Goal: Information Seeking & Learning: Learn about a topic

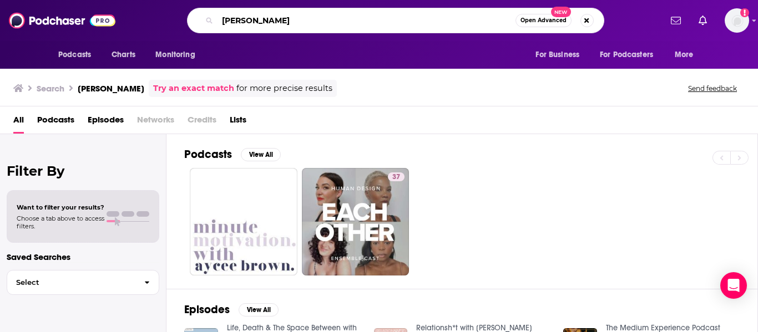
drag, startPoint x: 347, startPoint y: 20, endPoint x: 70, endPoint y: 23, distance: 276.3
click at [74, 29] on div "Podcasts Charts Monitoring [PERSON_NAME] Open Advanced New For Business For Pod…" at bounding box center [379, 20] width 758 height 41
type input "is my aura on straight"
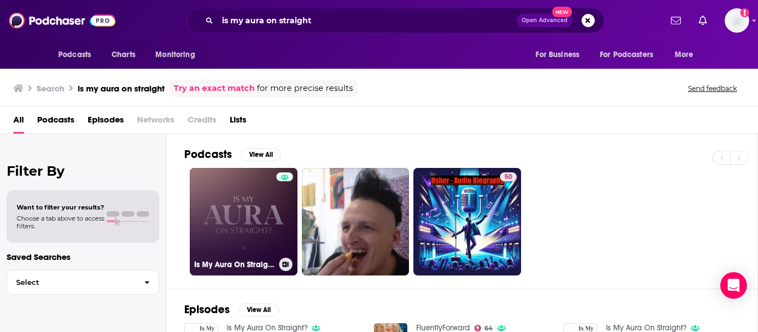
click at [235, 210] on link "Is My Aura On Straight?" at bounding box center [244, 222] width 108 height 108
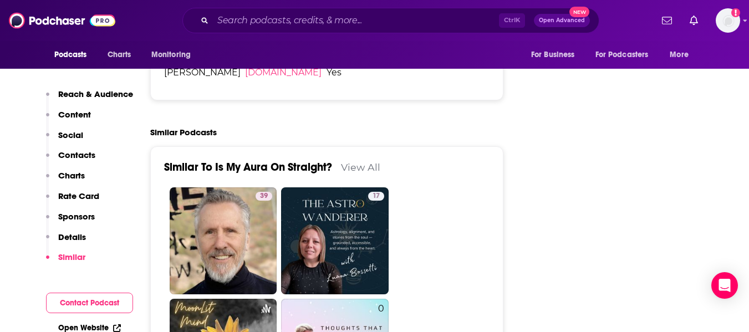
scroll to position [1942, 0]
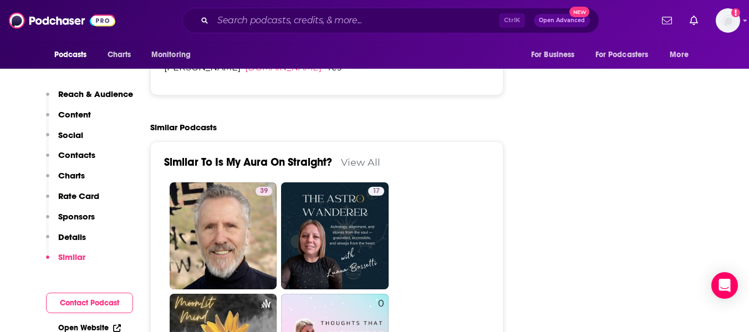
click at [355, 156] on link "View All" at bounding box center [360, 162] width 39 height 12
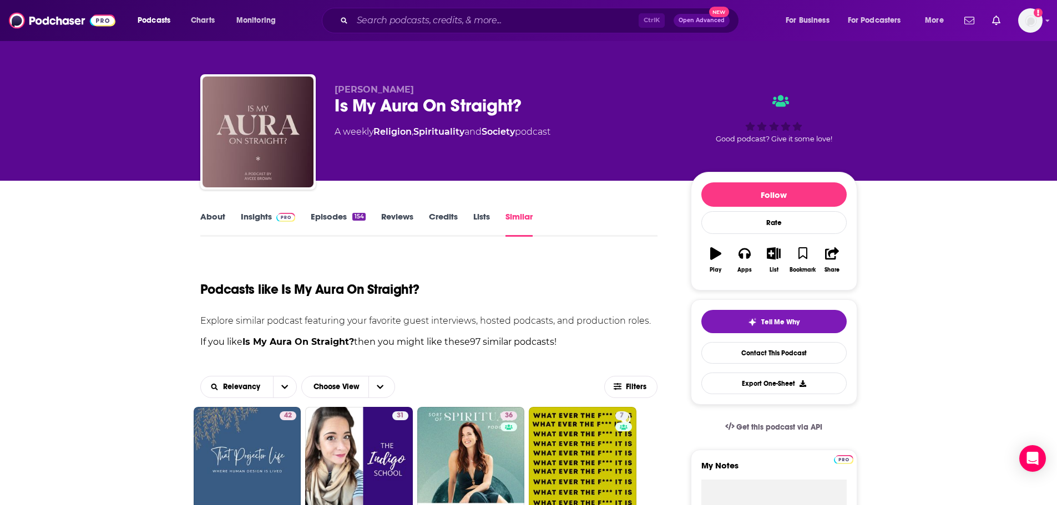
drag, startPoint x: 206, startPoint y: 219, endPoint x: 254, endPoint y: 226, distance: 48.3
click at [206, 219] on link "About" at bounding box center [212, 224] width 25 height 26
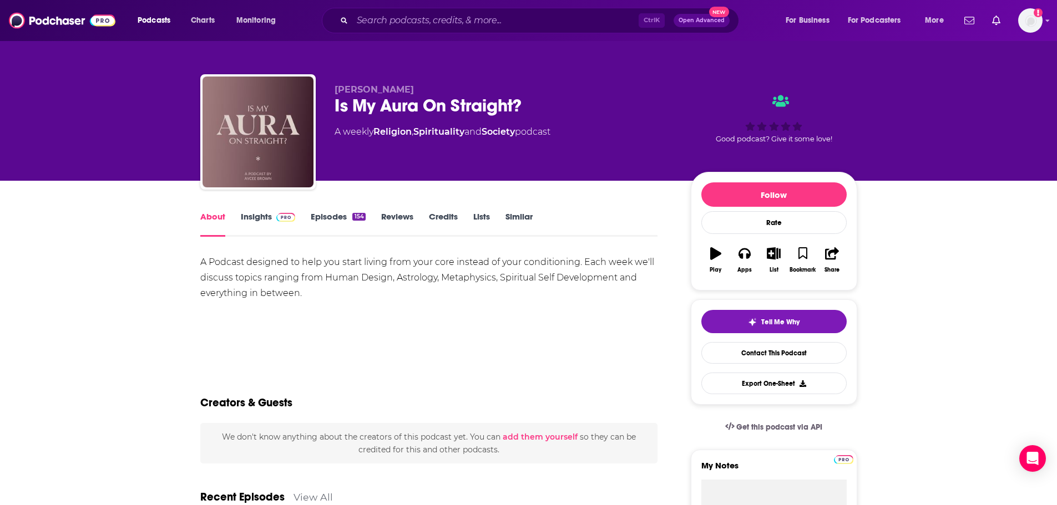
click at [259, 215] on link "Insights" at bounding box center [268, 224] width 55 height 26
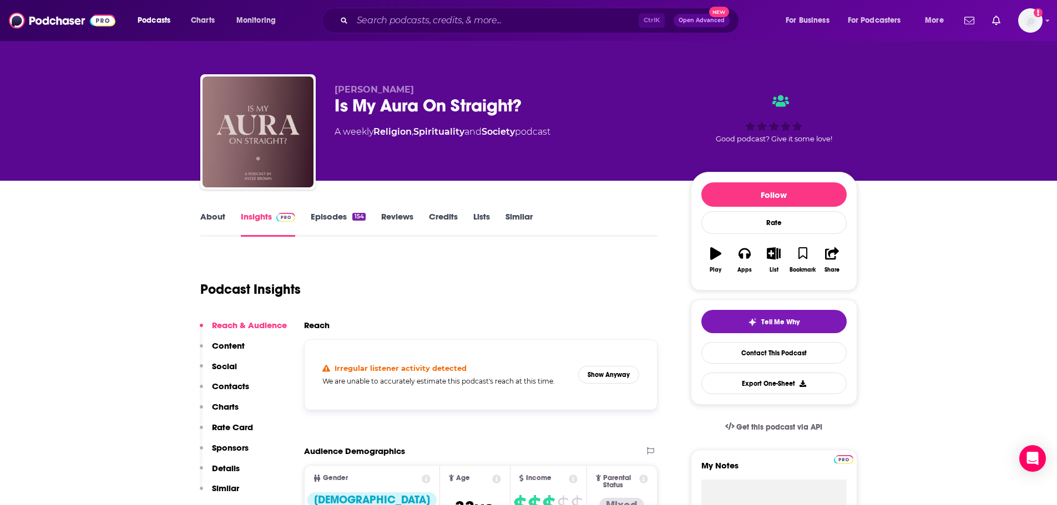
click at [433, 129] on link "Spirituality" at bounding box center [438, 131] width 51 height 11
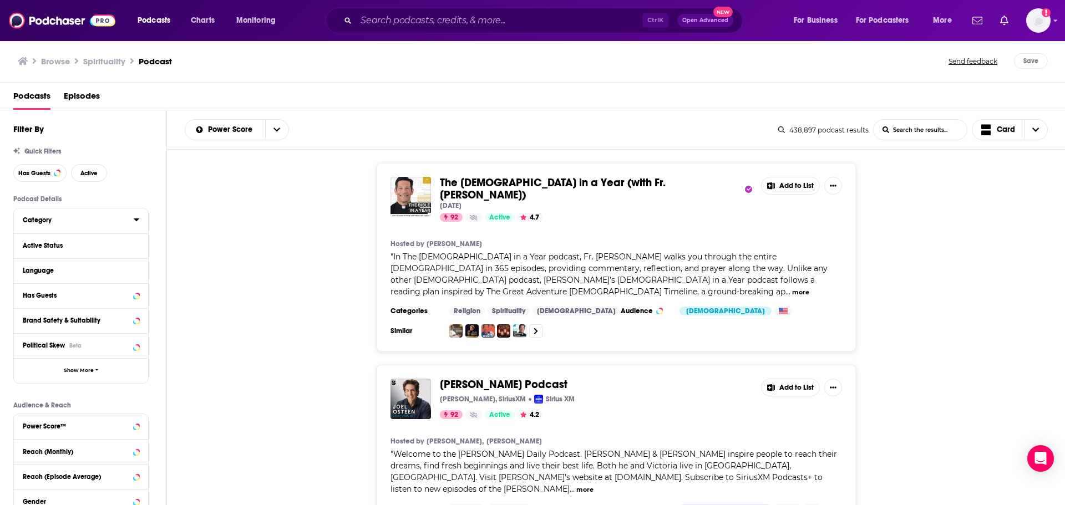
click at [138, 220] on icon at bounding box center [136, 220] width 5 height 3
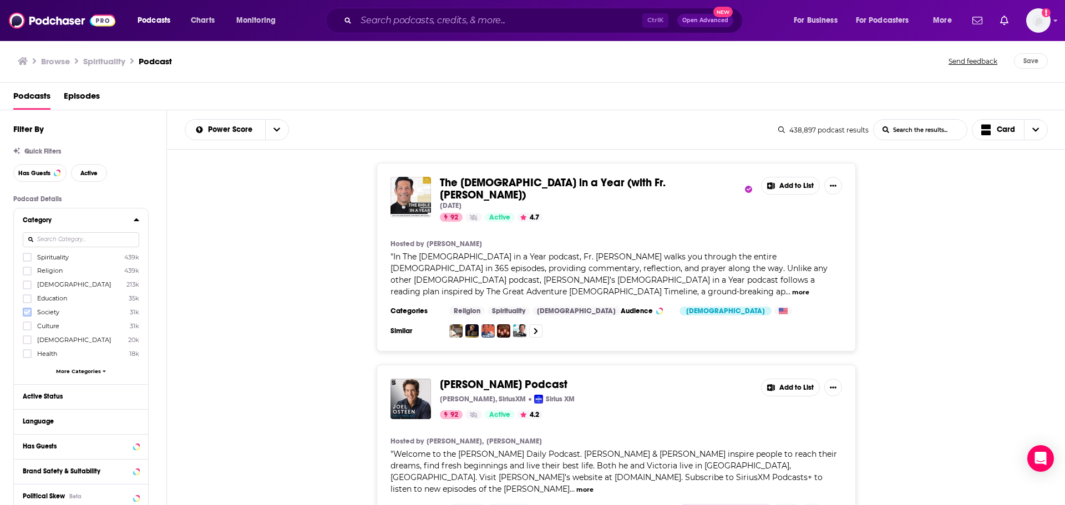
click at [28, 317] on label at bounding box center [27, 312] width 9 height 9
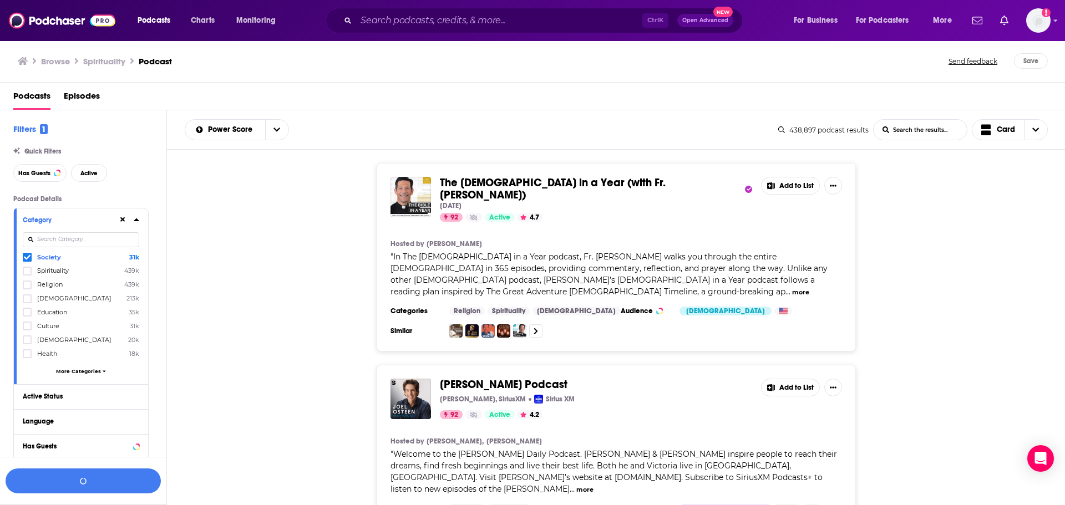
click at [139, 222] on icon at bounding box center [137, 219] width 6 height 9
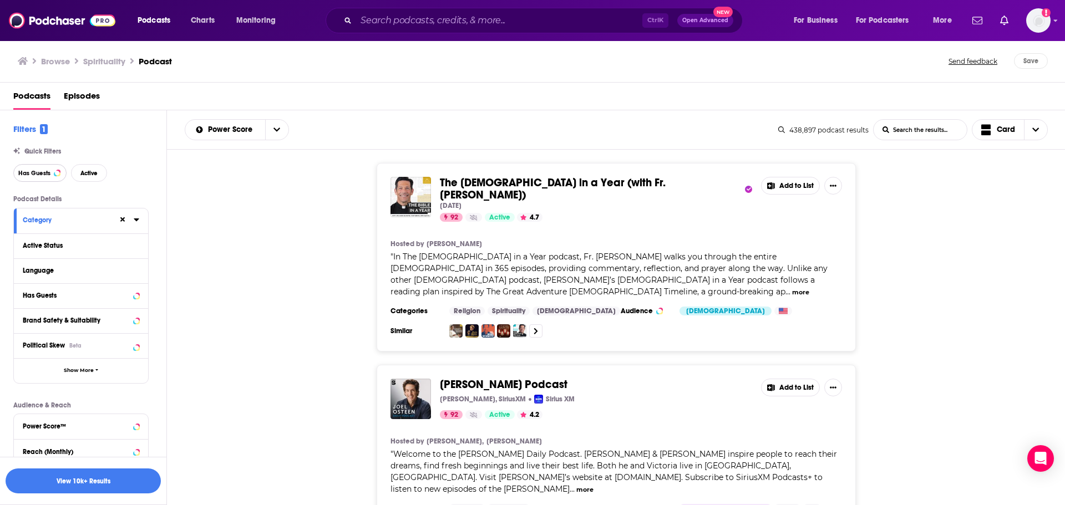
click at [23, 172] on span "Has Guests" at bounding box center [34, 173] width 32 height 6
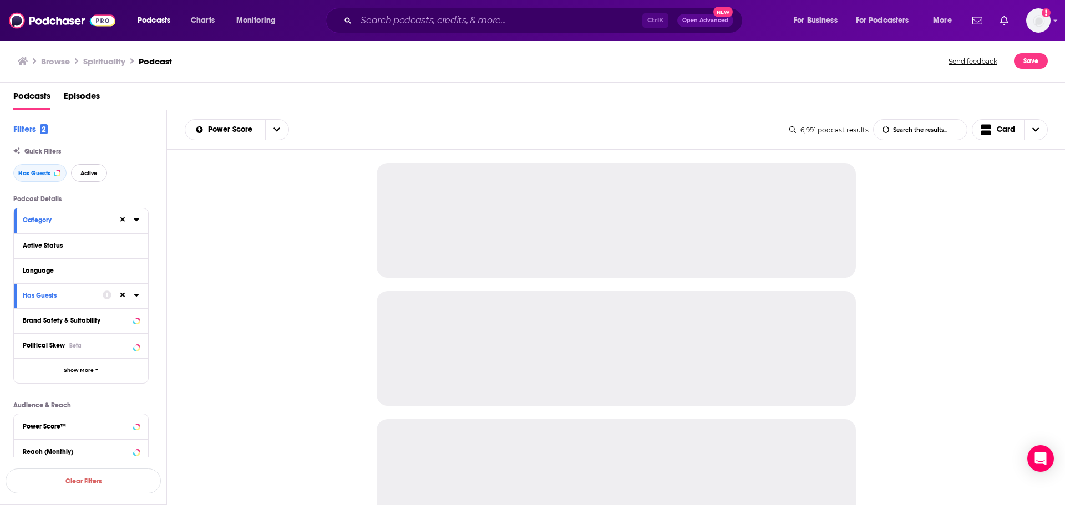
click at [97, 180] on button "Active" at bounding box center [89, 173] width 36 height 18
click at [139, 273] on div "Language" at bounding box center [81, 271] width 134 height 25
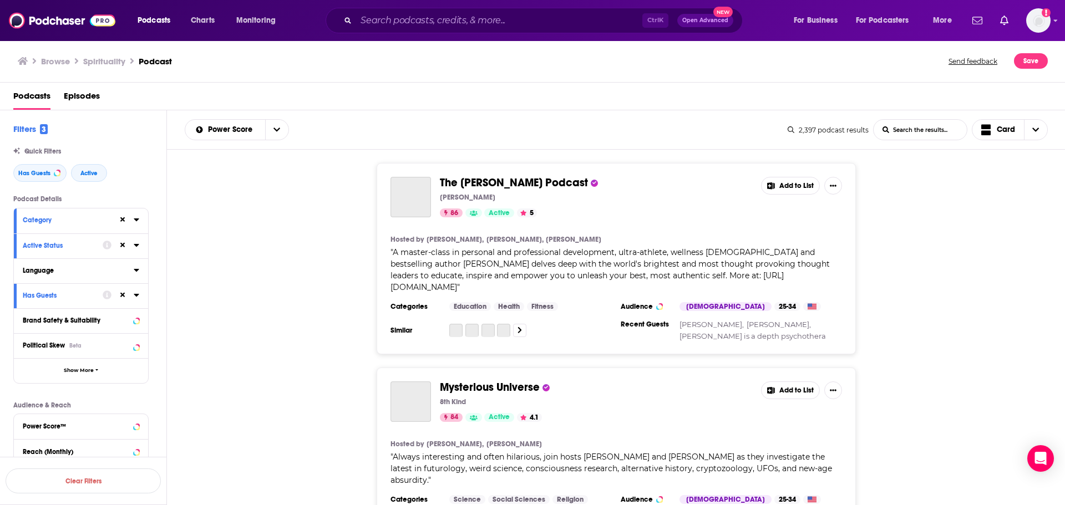
click at [138, 268] on icon at bounding box center [137, 270] width 6 height 9
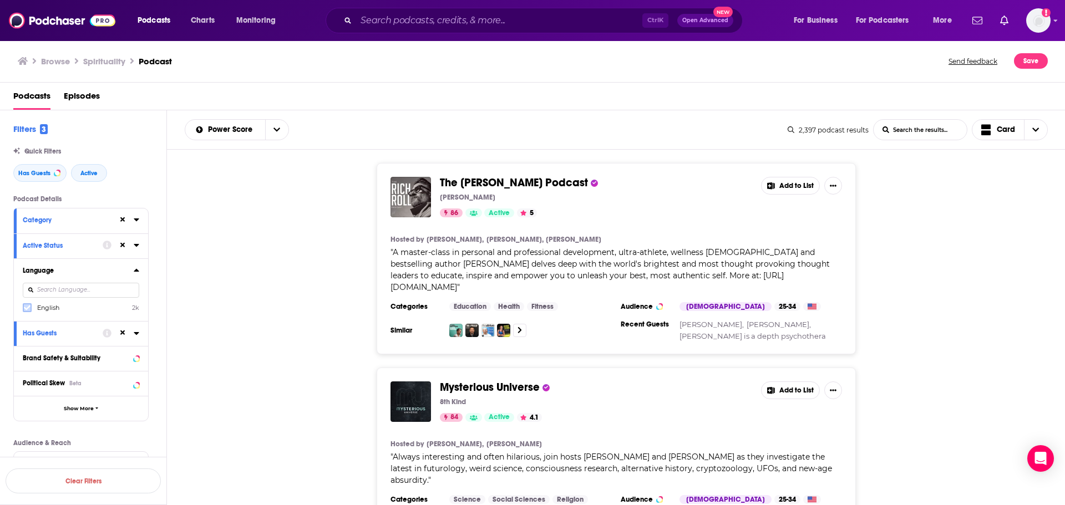
click at [28, 307] on icon at bounding box center [27, 308] width 7 height 5
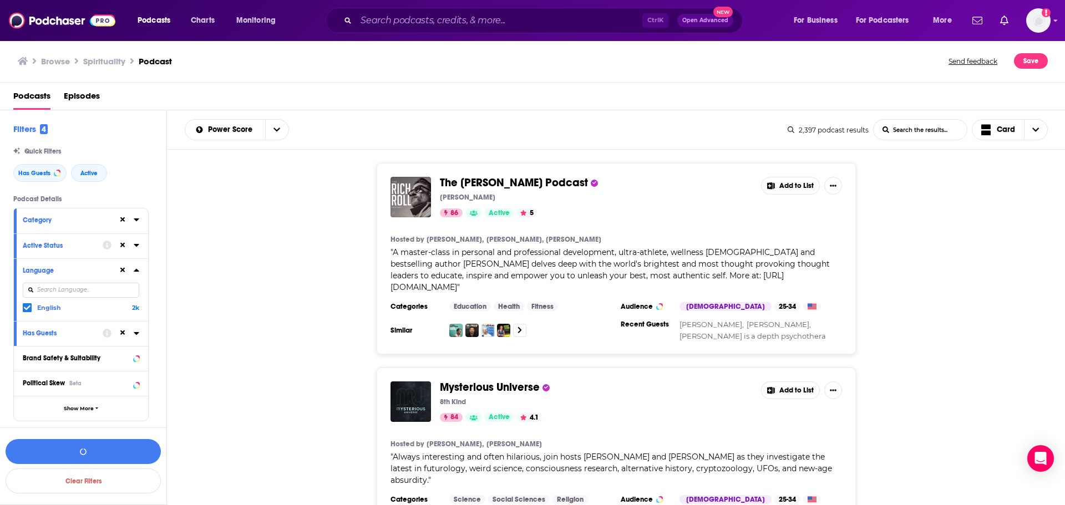
click at [137, 273] on icon at bounding box center [137, 270] width 6 height 9
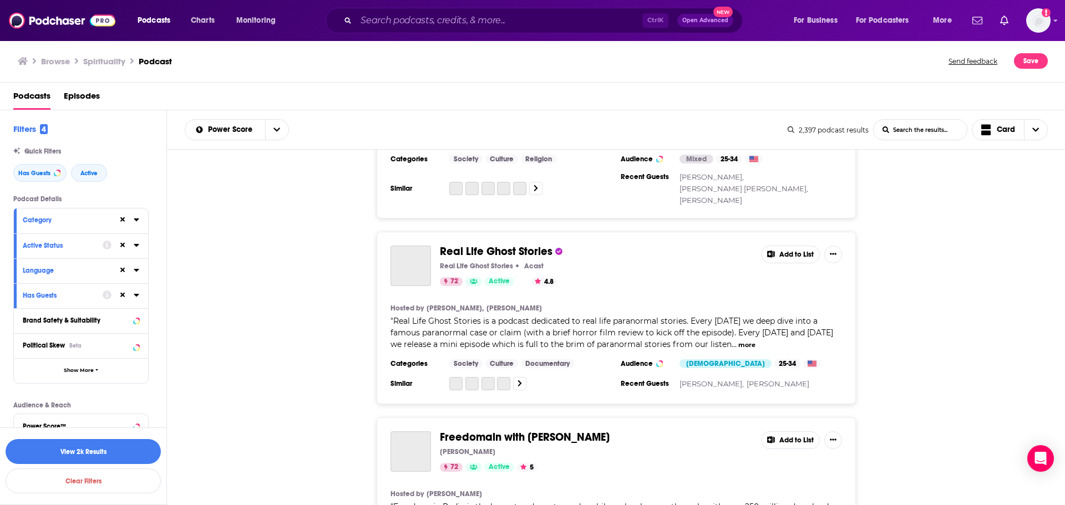
scroll to position [4436, 0]
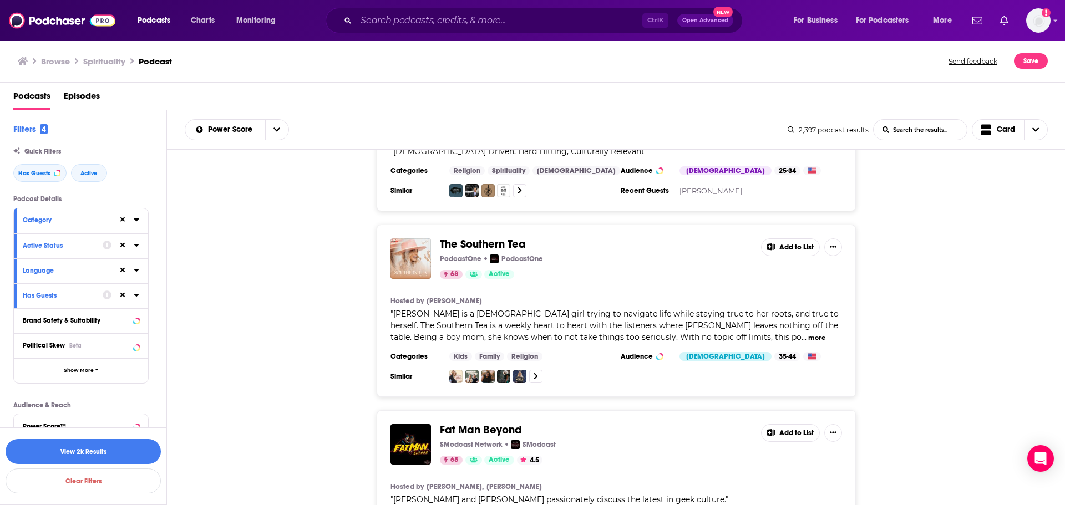
scroll to position [9037, 0]
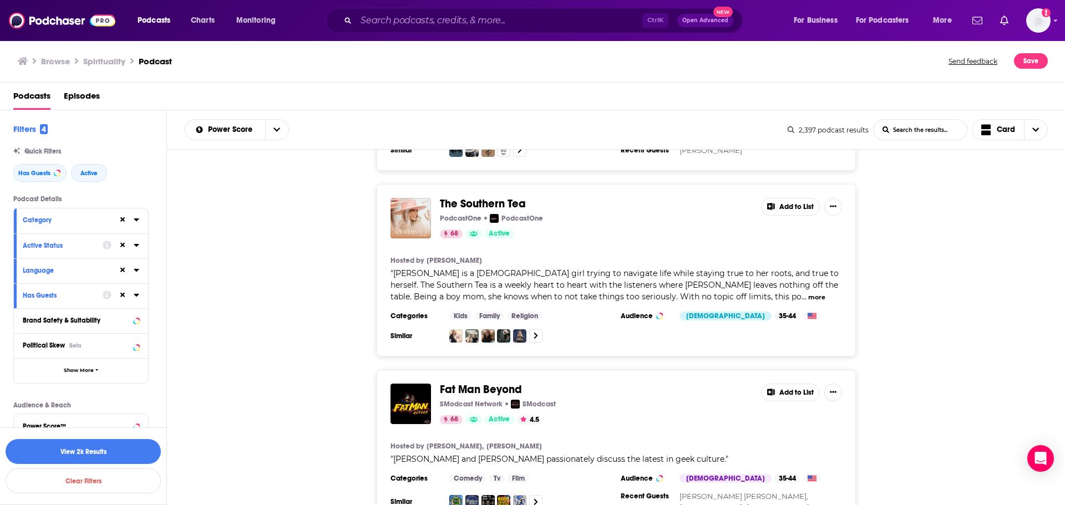
drag, startPoint x: 637, startPoint y: 470, endPoint x: 694, endPoint y: 439, distance: 64.8
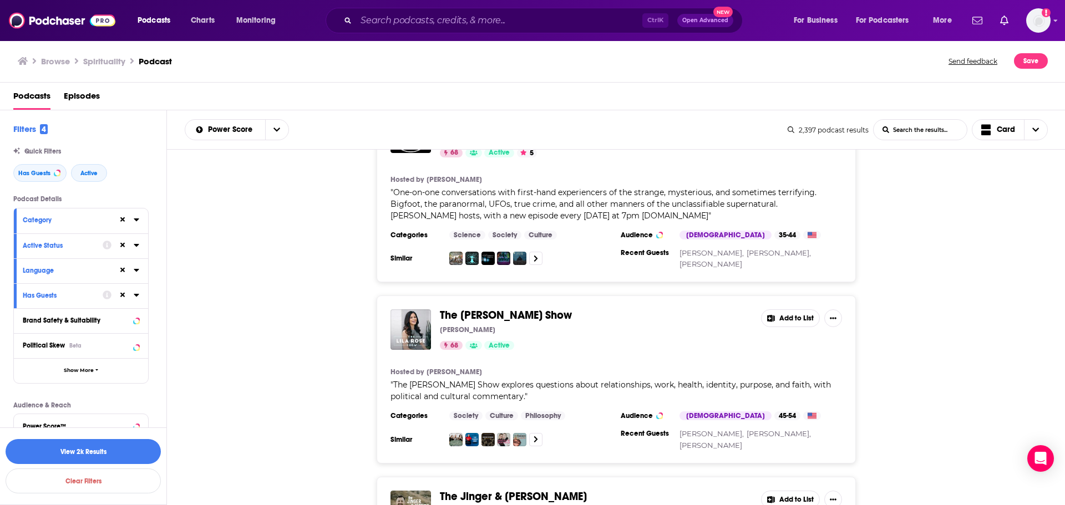
scroll to position [10479, 0]
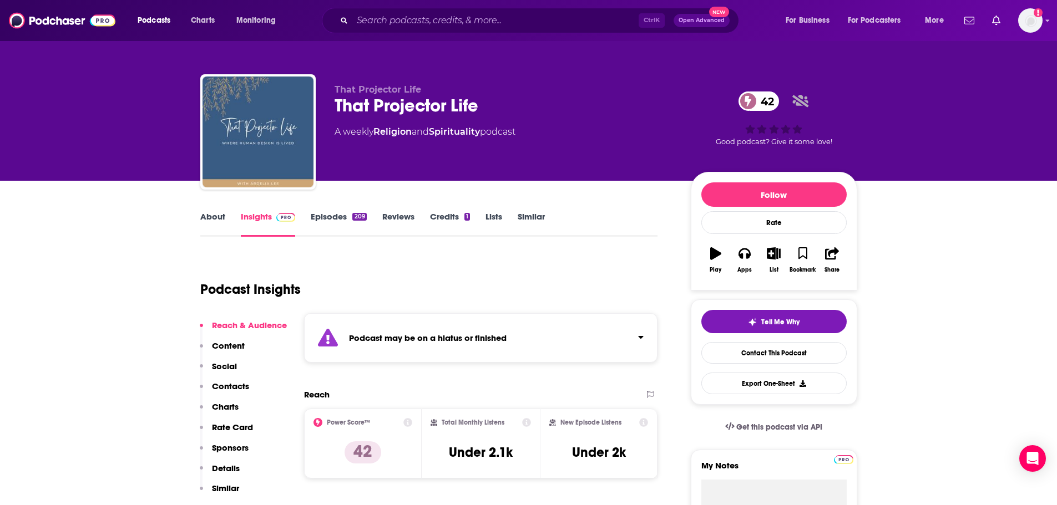
click at [202, 216] on link "About" at bounding box center [212, 224] width 25 height 26
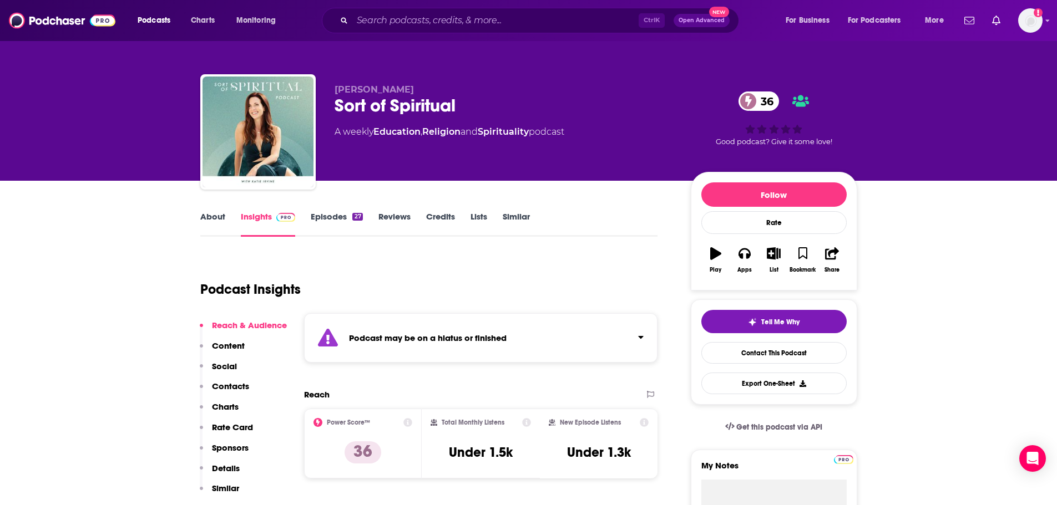
click at [215, 219] on link "About" at bounding box center [212, 224] width 25 height 26
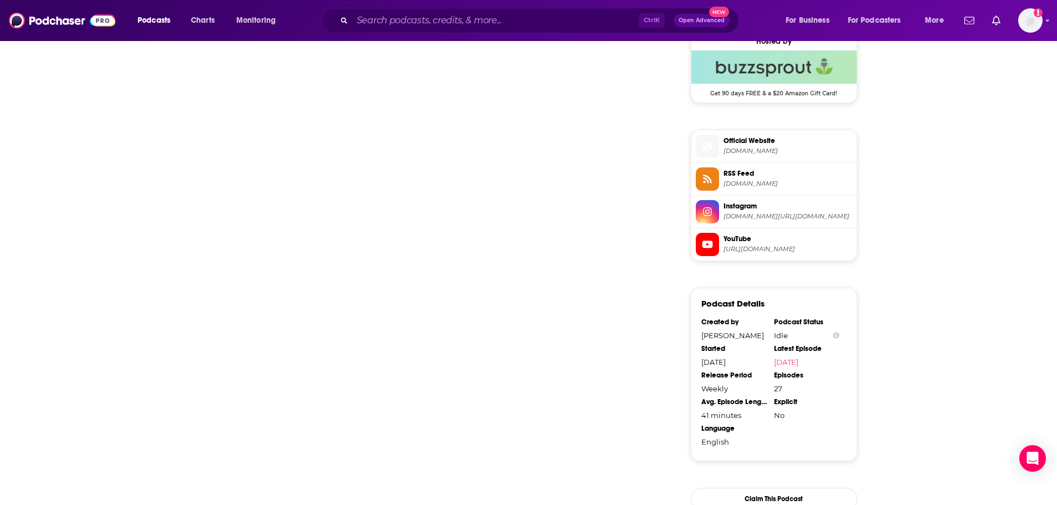
scroll to position [832, 0]
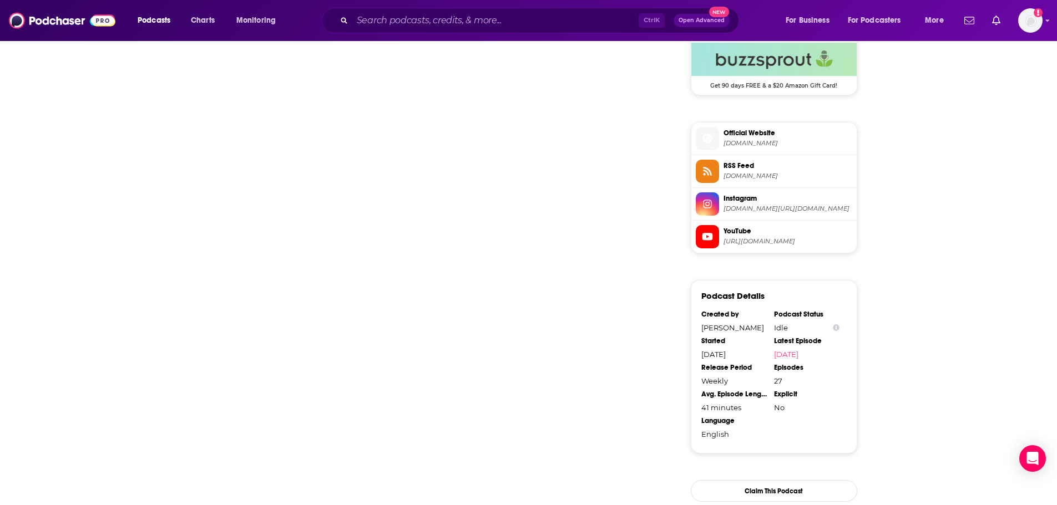
click at [749, 189] on li "Instagram instagram.com/sort.of.spiritual" at bounding box center [773, 204] width 165 height 33
click at [744, 196] on span "Instagram" at bounding box center [787, 199] width 129 height 10
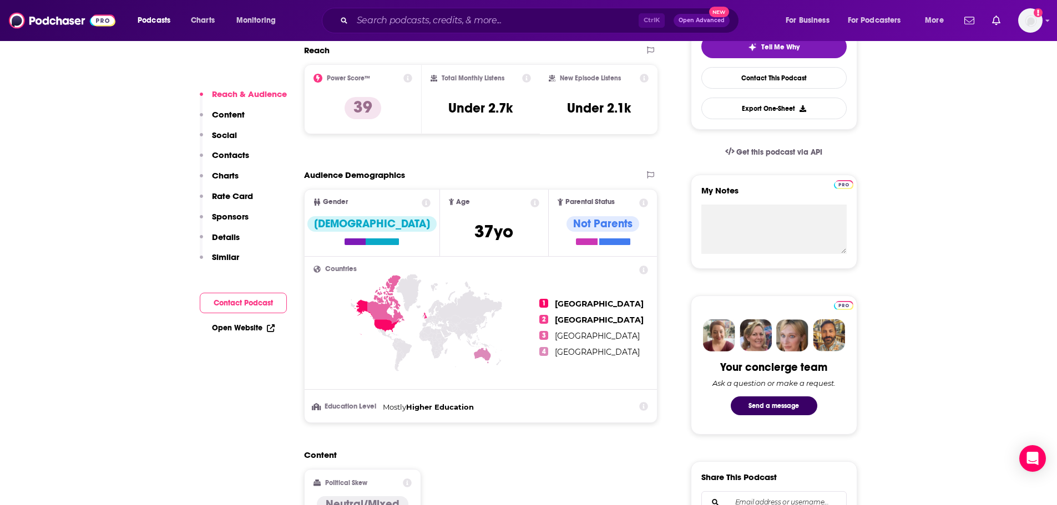
scroll to position [55, 0]
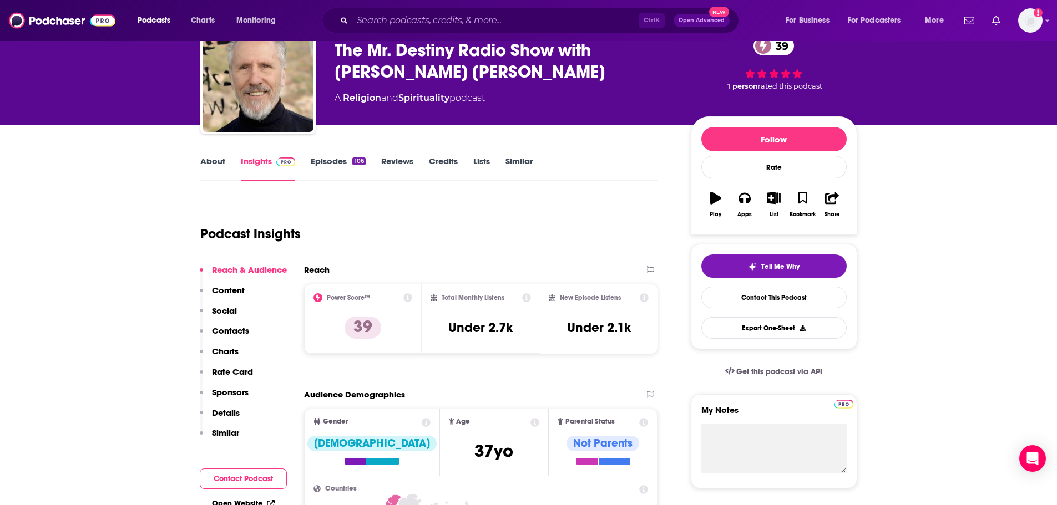
click at [210, 171] on link "About" at bounding box center [212, 169] width 25 height 26
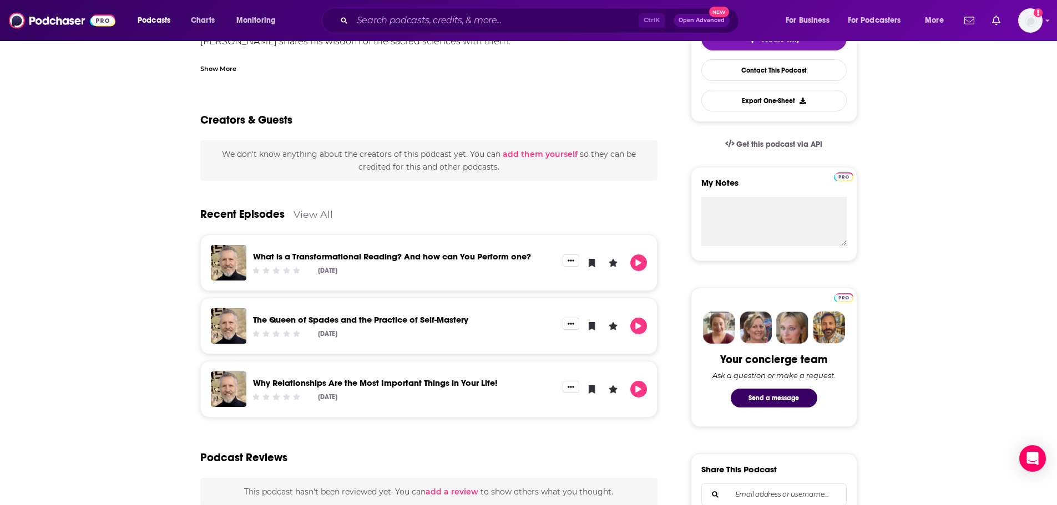
scroll to position [388, 0]
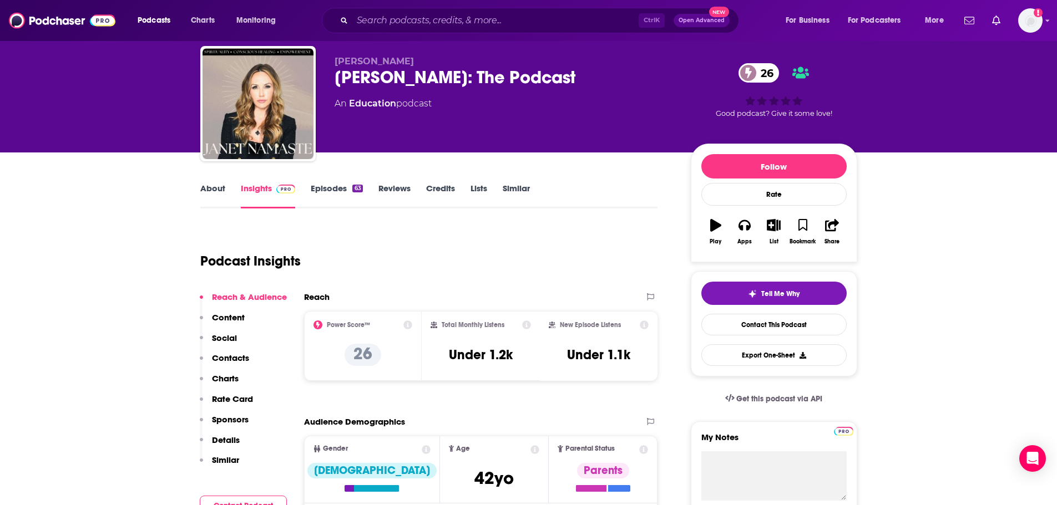
scroll to position [55, 0]
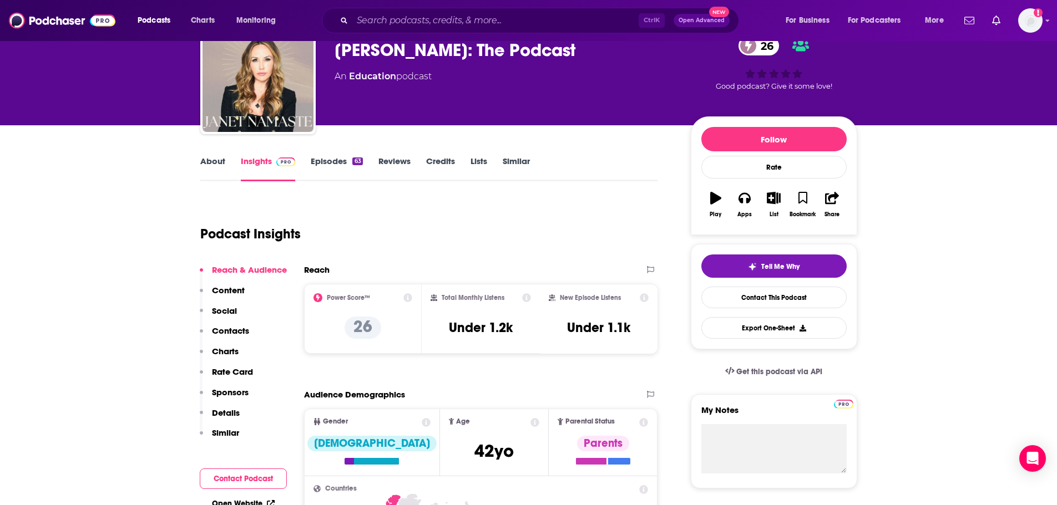
click at [209, 163] on link "About" at bounding box center [212, 169] width 25 height 26
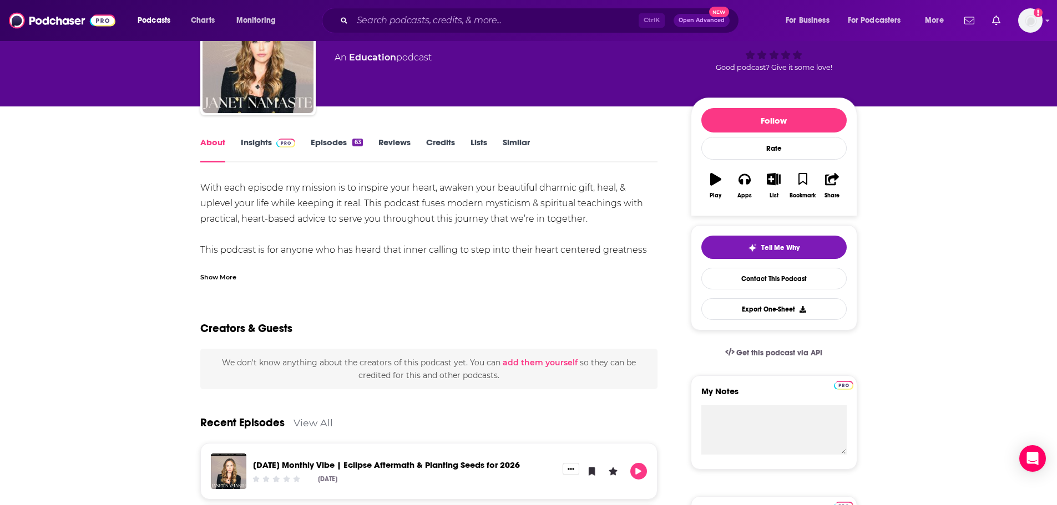
scroll to position [222, 0]
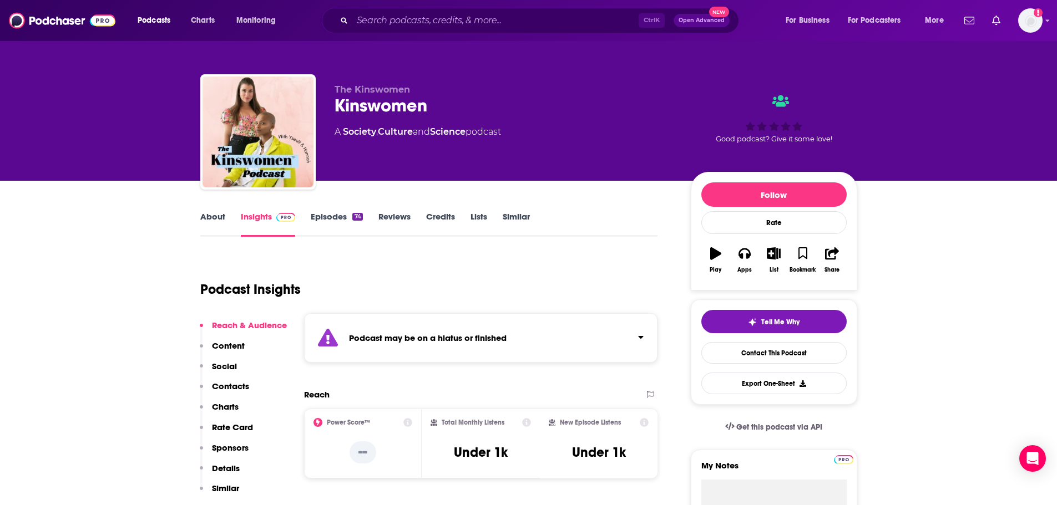
click at [218, 217] on link "About" at bounding box center [212, 224] width 25 height 26
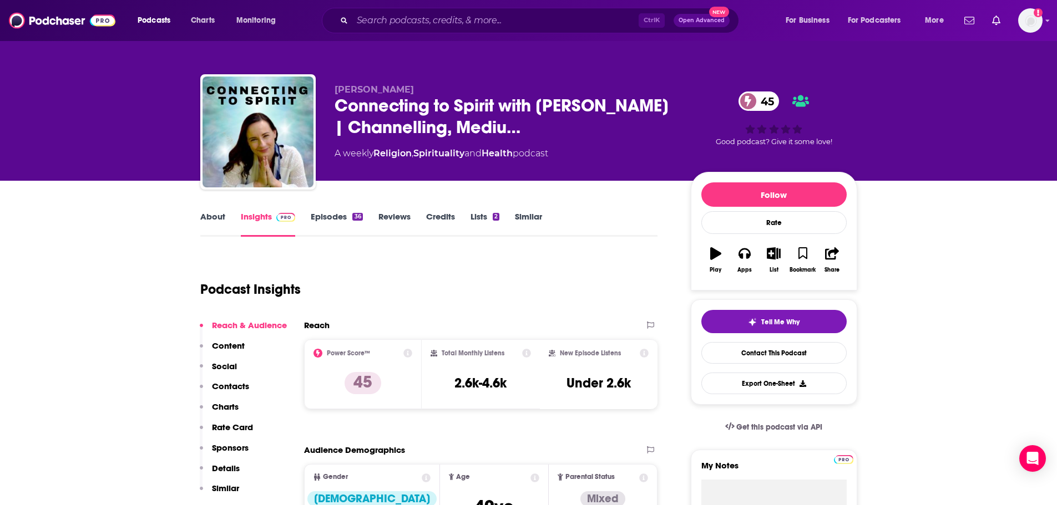
click at [214, 220] on link "About" at bounding box center [212, 224] width 25 height 26
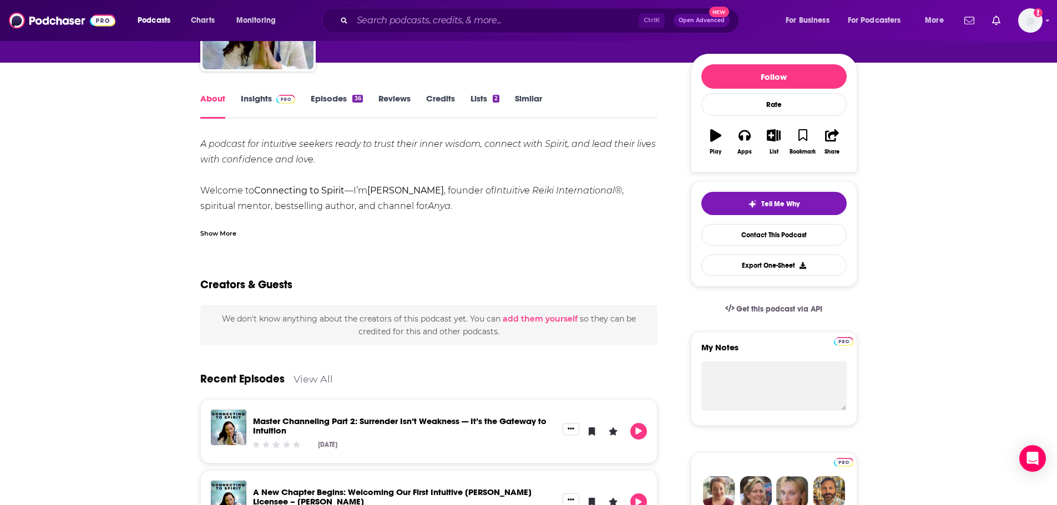
scroll to position [111, 0]
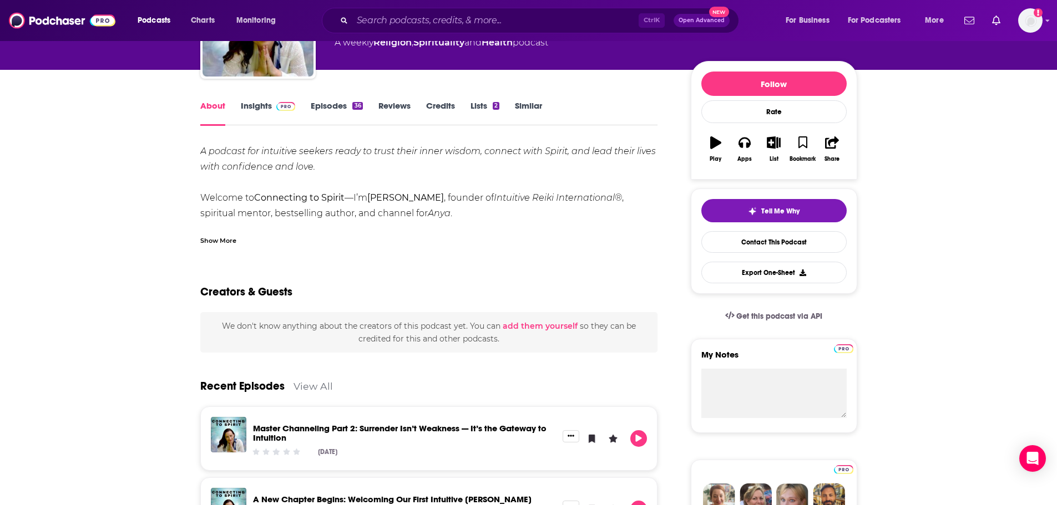
click at [232, 245] on div "Show More" at bounding box center [218, 240] width 36 height 11
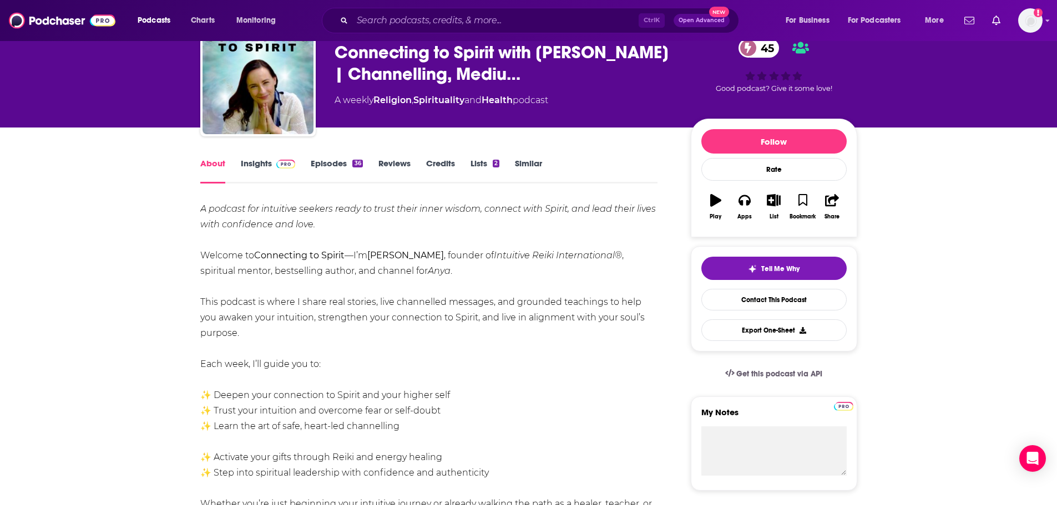
scroll to position [0, 0]
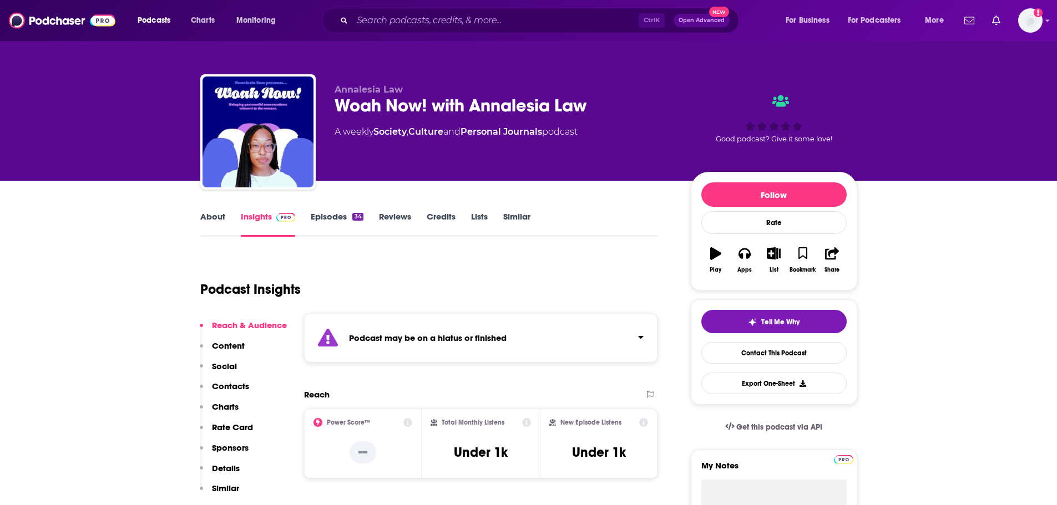
click at [204, 222] on link "About" at bounding box center [212, 224] width 25 height 26
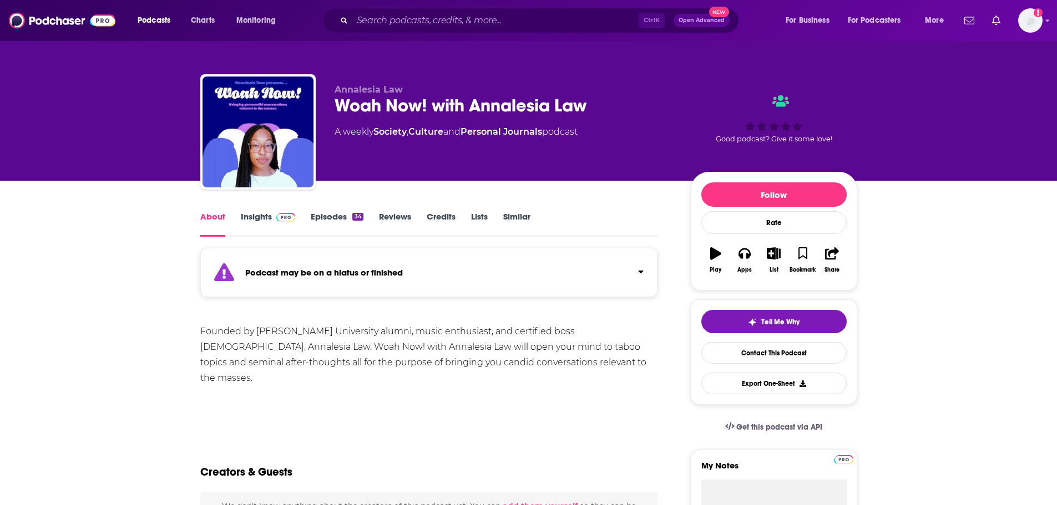
scroll to position [277, 0]
